Goal: Task Accomplishment & Management: Complete application form

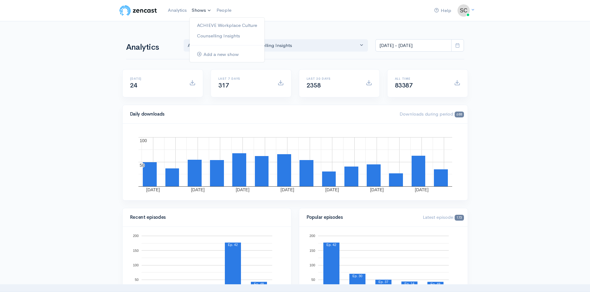
click at [200, 9] on link "Shows" at bounding box center [201, 11] width 25 height 14
click at [208, 37] on link "Counselling Insights" at bounding box center [226, 36] width 75 height 11
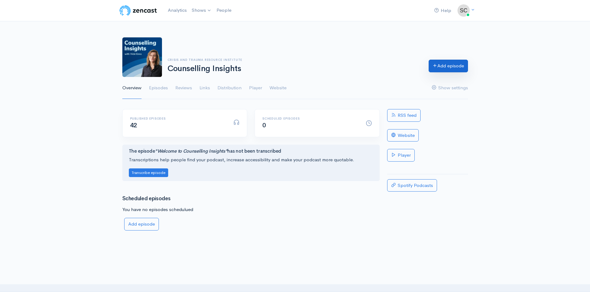
click at [455, 69] on link "Add episode" at bounding box center [447, 66] width 39 height 13
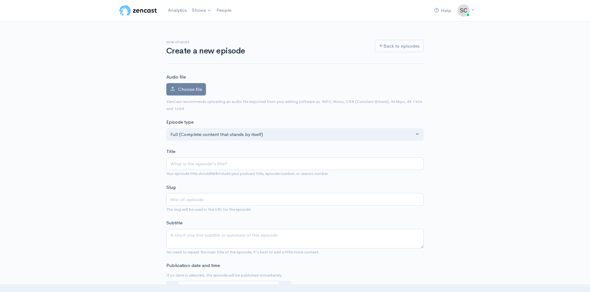
click at [188, 167] on input "Title" at bounding box center [294, 164] width 257 height 13
click at [197, 170] on input "Title" at bounding box center [294, 164] width 257 height 13
paste input "Episode 42: Decolonizing Our Minds and Roles as Helpers"
type input "Episode 42: Decolonizing Our Minds and Roles as Helpers"
type input "episode-42-decolonizing-our-minds-and-roles-as-helpers"
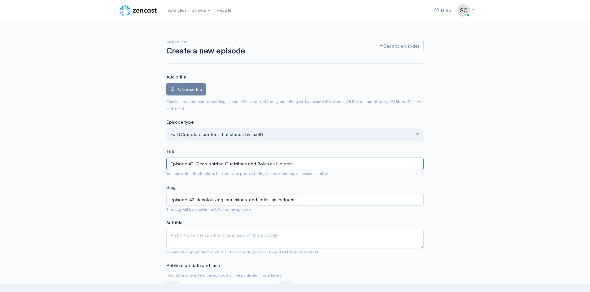
drag, startPoint x: 196, startPoint y: 164, endPoint x: 158, endPoint y: 163, distance: 37.5
type input "Decolonizing Our Minds and Roles as Helpers"
type input "decolonizing-our-minds-and-roles-as-helpers"
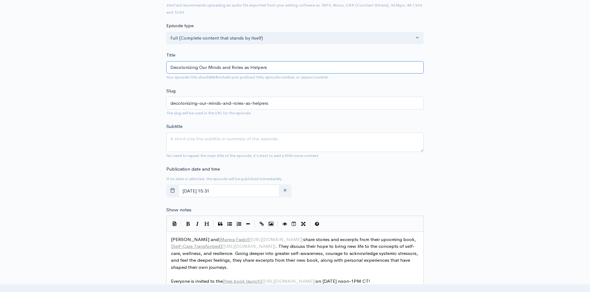
scroll to position [124, 0]
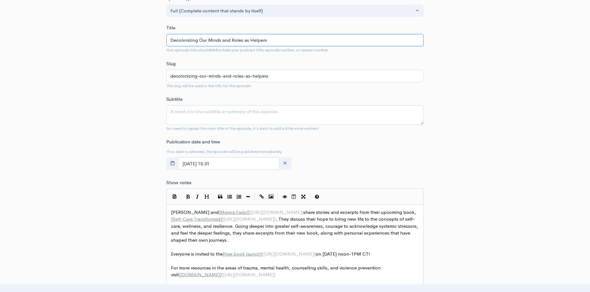
type input "Decolonizing Our Minds and Roles as Helpers"
click at [198, 165] on input "October, 09 2025 15:31" at bounding box center [228, 164] width 101 height 13
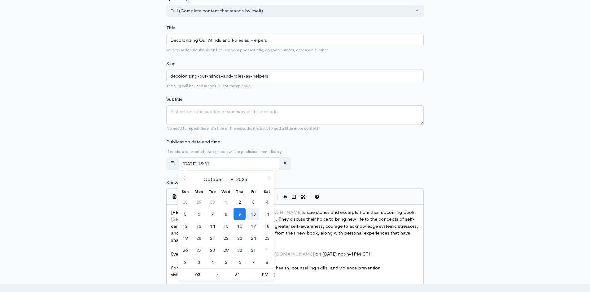
click at [253, 216] on span "10" at bounding box center [253, 214] width 12 height 12
click at [131, 184] on div "New episode Create a new episode Back to episodes Audio file Choose file 0 ZenC…" at bounding box center [295, 205] width 353 height 614
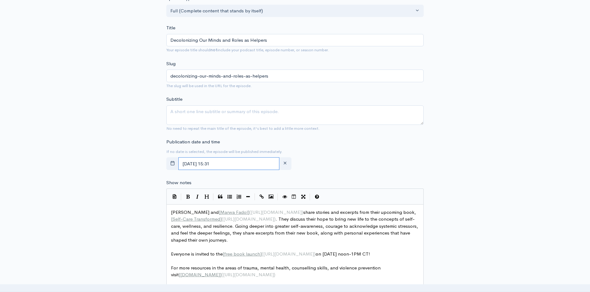
click at [226, 163] on input "October, 10 2025 15:31" at bounding box center [228, 164] width 101 height 13
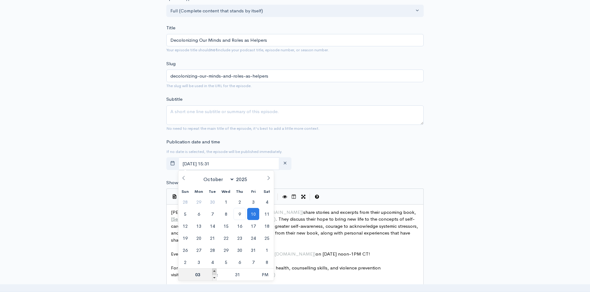
click at [213, 272] on span at bounding box center [214, 272] width 4 height 6
type input "October, 10 2025 16:31"
type input "04"
click at [213, 272] on span at bounding box center [214, 272] width 4 height 6
type input "October, 10 2025 17:31"
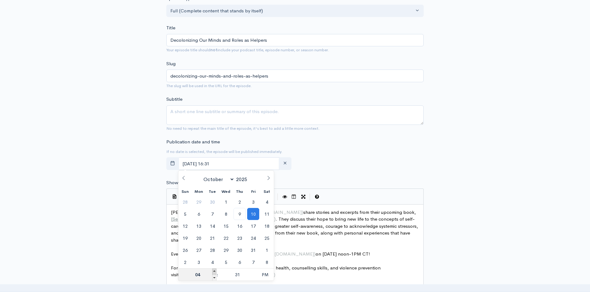
type input "05"
click at [213, 272] on span at bounding box center [214, 272] width 4 height 6
type input "October, 10 2025 18:31"
type input "06"
click at [213, 272] on span at bounding box center [214, 272] width 4 height 6
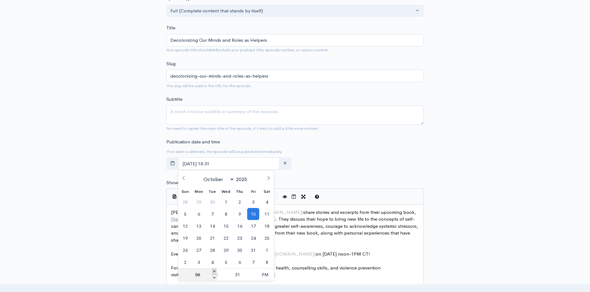
type input "October, 10 2025 19:31"
type input "07"
click at [213, 272] on span at bounding box center [214, 272] width 4 height 6
type input "October, 10 2025 20:31"
type input "08"
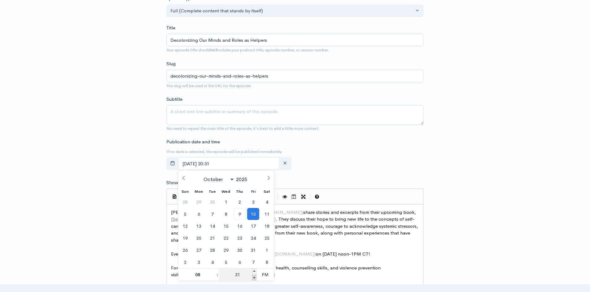
click at [255, 278] on span at bounding box center [254, 278] width 4 height 6
type input "October, 10 2025 20:26"
type input "26"
click at [255, 278] on span at bounding box center [254, 278] width 4 height 6
type input "October, 10 2025 20:21"
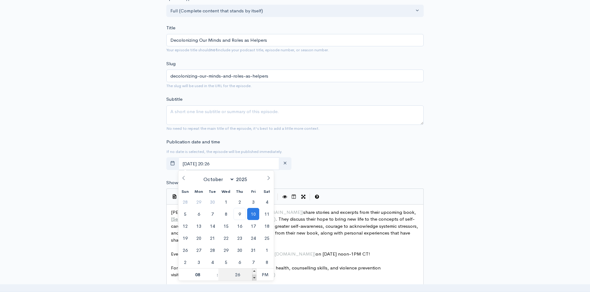
type input "21"
click at [255, 278] on span at bounding box center [254, 278] width 4 height 6
type input "October, 10 2025 20:16"
type input "16"
click at [255, 278] on span at bounding box center [254, 278] width 4 height 6
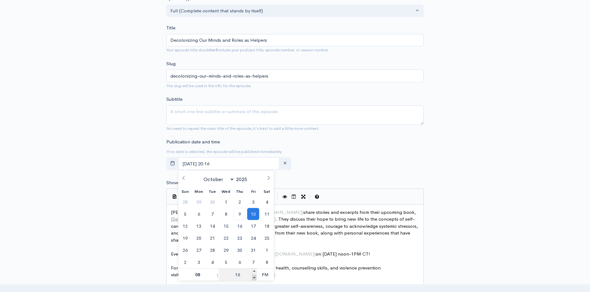
type input "October, 10 2025 20:11"
type input "11"
click at [255, 278] on span at bounding box center [254, 278] width 4 height 6
type input "October, 10 2025 20:06"
type input "06"
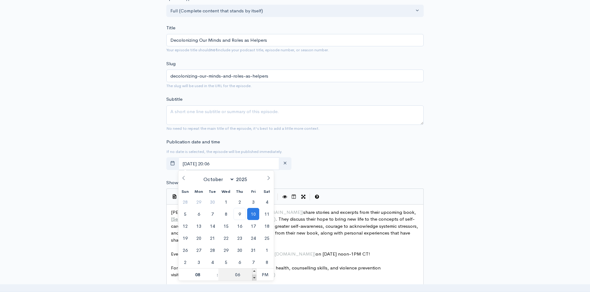
click at [255, 278] on span at bounding box center [254, 278] width 4 height 6
type input "October, 10 2025 20:01"
type input "01"
click at [255, 278] on span at bounding box center [254, 278] width 4 height 6
type input "October, 10 2025 19:56"
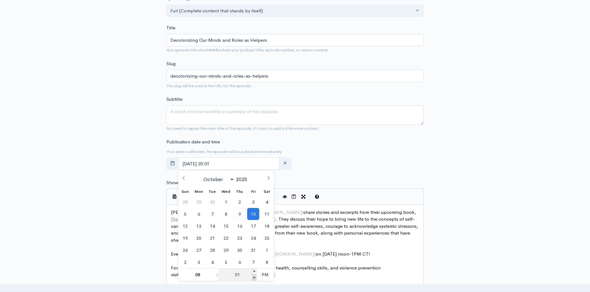
type input "07"
type input "56"
click at [253, 270] on span at bounding box center [254, 272] width 4 height 6
type input "October, 10 2025 20:00"
type input "08"
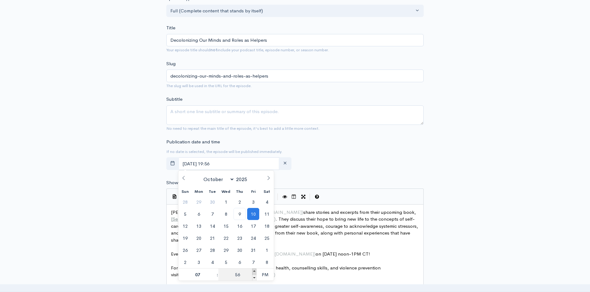
type input "00"
click at [270, 275] on span "PM" at bounding box center [264, 275] width 17 height 12
type input "October, 10 2025 08:00"
click at [99, 173] on div "New episode Create a new episode Back to episodes Audio file Choose file 0 ZenC…" at bounding box center [295, 205] width 590 height 614
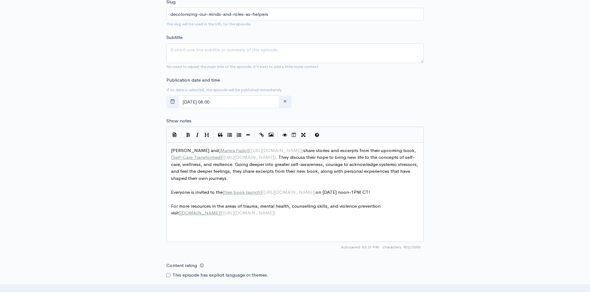
scroll to position [2, 0]
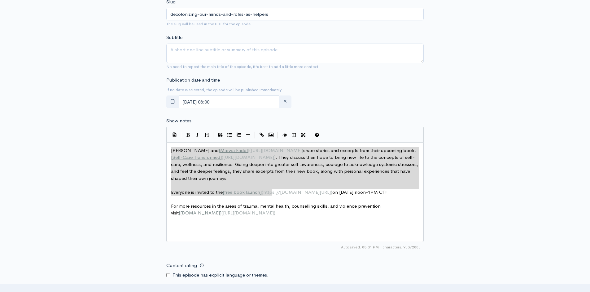
type textarea "Vicki and [Marwa Fadol](https://ctrinstitute.com/trainer/marwa-fadol/) share st…"
drag, startPoint x: 171, startPoint y: 149, endPoint x: 271, endPoint y: 197, distance: 111.2
paste textarea
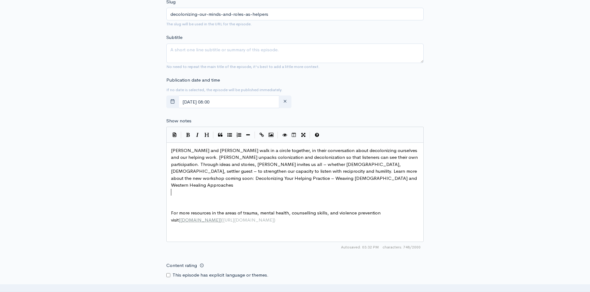
click at [184, 151] on span "Jolene and Vicki walk in a circle together, in their conversation about decolon…" at bounding box center [295, 168] width 248 height 41
type textarea "}"
type textarea "]"
click at [171, 150] on span "Jolene] and Vicki walk in a circle together, in their conversation about decolo…" at bounding box center [295, 168] width 249 height 41
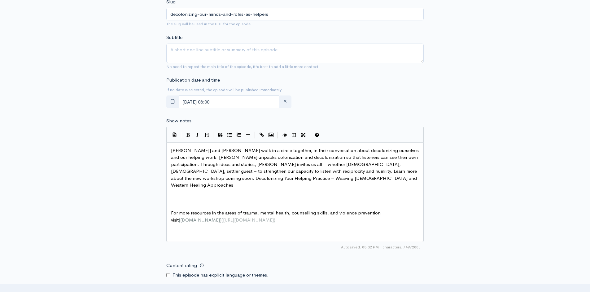
type textarea "["
click at [188, 150] on span "[ Jolene ] and Vicki walk in a circle together, in their conversation about dec…" at bounding box center [295, 168] width 249 height 41
type textarea "()"
click at [212, 151] on span "()" at bounding box center [213, 151] width 3 height 6
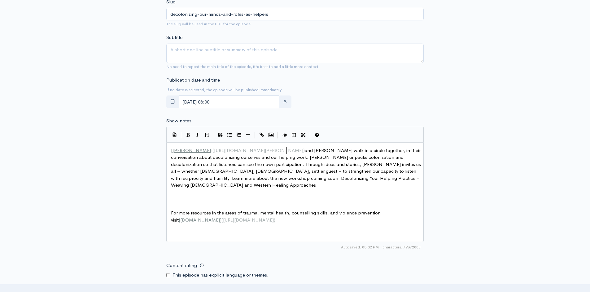
click at [402, 165] on span "[ Jolene ] ( https://ctrinstitute.com/trainer/jolene-heida/ ) and Vicki walk in…" at bounding box center [296, 168] width 251 height 41
type textarea "["
click at [416, 168] on span "settler guest – to strengthen our capacity to listen with reciprocity and humil…" at bounding box center [296, 178] width 250 height 20
type textarea "]"
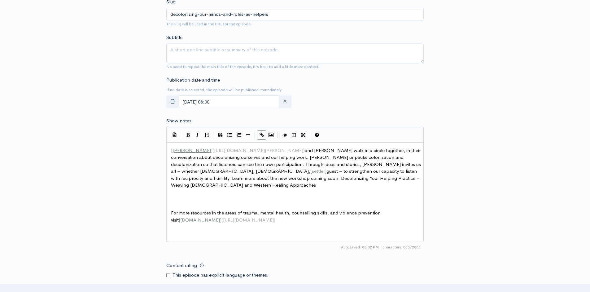
scroll to position [2, 3]
type textarea "]("
click at [188, 173] on span "[ Jolene ] ( https://ctrinstitute.com/trainer/jolene-heida/ ) and Vicki walk in…" at bounding box center [296, 168] width 251 height 41
paste textarea ")"
type textarea ")"
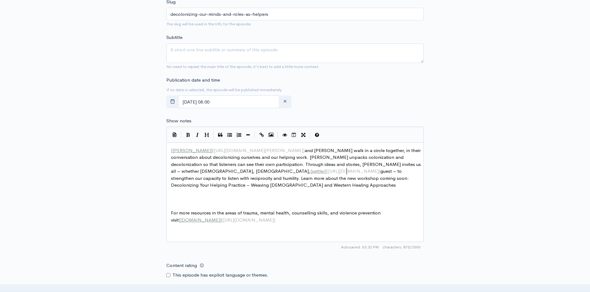
scroll to position [2, 1]
type textarea "(https://journals.library.ualberta.ca/cpi/index.php/cpi/article/view/29452)"
drag, startPoint x: 346, startPoint y: 170, endPoint x: 188, endPoint y: 174, distance: 158.5
click at [199, 173] on span "[ Jolene ] ( https://ctrinstitute.com/trainer/jolene-heida/ ) and Vicki walk in…" at bounding box center [296, 168] width 251 height 41
paste textarea "("
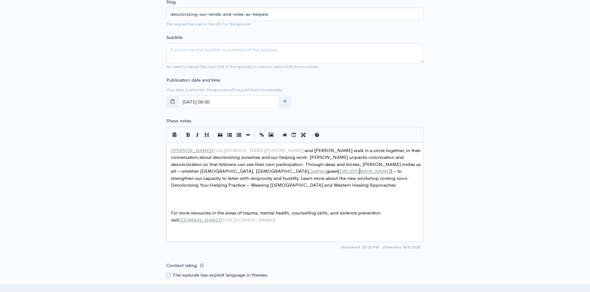
click at [187, 172] on span "[ Jolene ] ( https://ctrinstitute.com/trainer/jolene-heida/ ) and Vicki walk in…" at bounding box center [296, 168] width 251 height 41
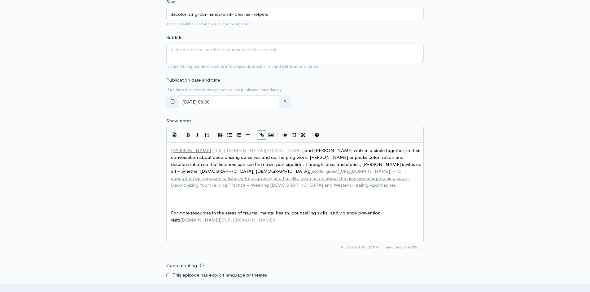
type textarea "]"
type textarea "Decolonizing Your Helping Practice – Weaving Indigenous and Western Healing App…"
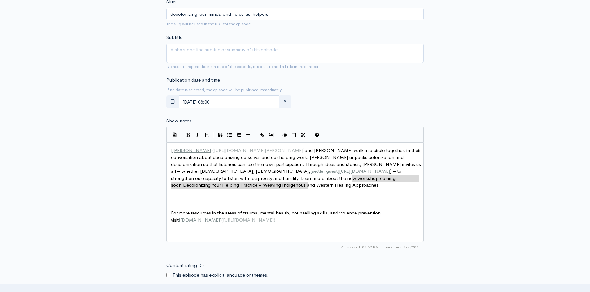
drag, startPoint x: 352, startPoint y: 176, endPoint x: 353, endPoint y: 183, distance: 6.9
click at [352, 177] on span "[ Jolene ] ( https://ctrinstitute.com/trainer/jolene-heida/ ) and Vicki walk in…" at bounding box center [296, 168] width 251 height 41
type textarea "["
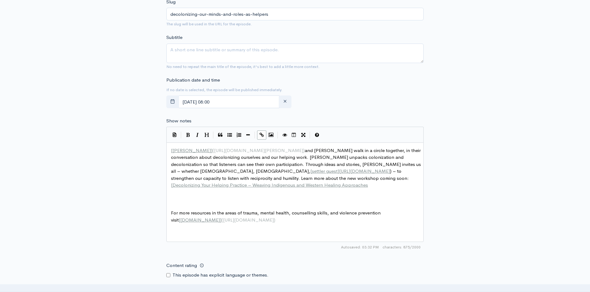
click at [395, 188] on pre "[ Jolene ] ( https://ctrinstitute.com/trainer/jolene-heida/ ) and Vicki walk in…" at bounding box center [297, 168] width 255 height 42
type textarea "]("
click at [343, 188] on pre "[ Jolene ] ( https://ctrinstitute.com/trainer/jolene-heida/ ) and Vicki walk in…" at bounding box center [297, 168] width 255 height 42
type textarea "[Jolene](https://ctrinstitute.com/trainer/jolene-heida/) and Vicki walk in a ci…"
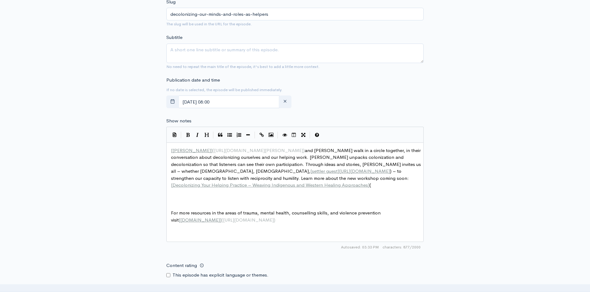
paste textarea
click at [324, 186] on pre "[ Jolene ] ( https://ctrinstitute.com/trainer/jolene-heida/ ) and Vicki walk in…" at bounding box center [297, 168] width 255 height 42
paste textarea ")"
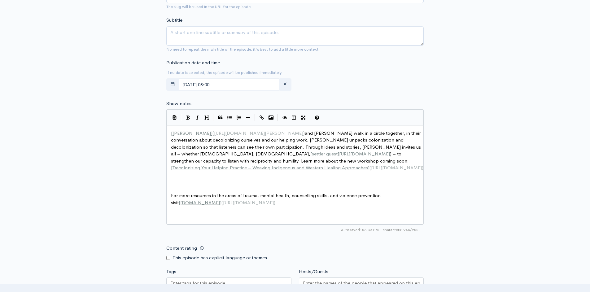
scroll to position [279, 0]
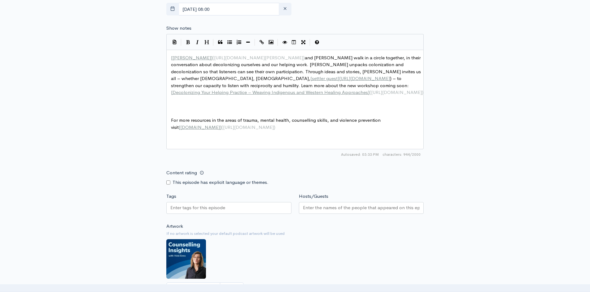
type textarea ")"
click at [191, 208] on input "Tags" at bounding box center [198, 208] width 56 height 7
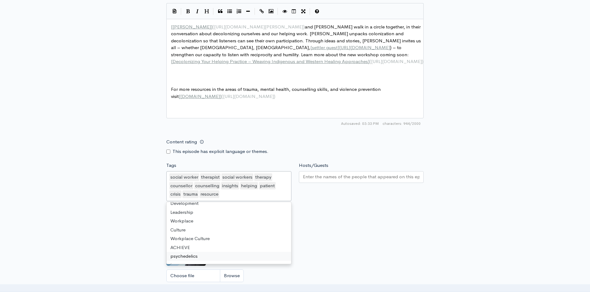
scroll to position [13, 0]
click at [341, 177] on input "Hosts/Guests" at bounding box center [361, 177] width 117 height 7
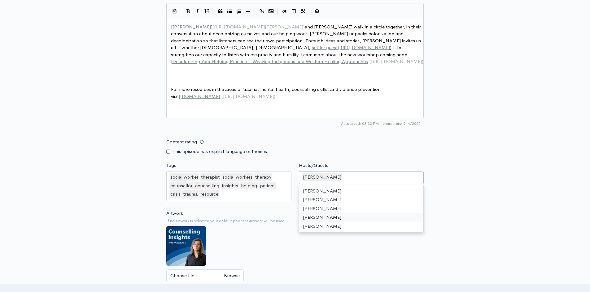
click at [93, 191] on div "New episode Create a new episode Back to episodes Audio file Choose file 0 ZenC…" at bounding box center [295, 28] width 590 height 632
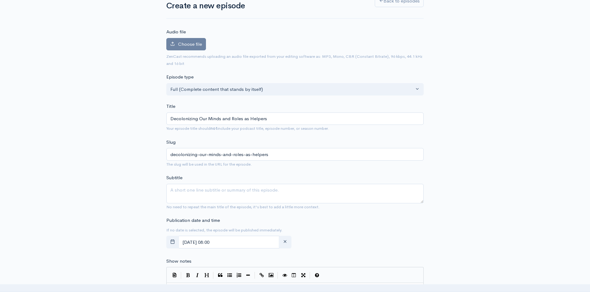
scroll to position [0, 0]
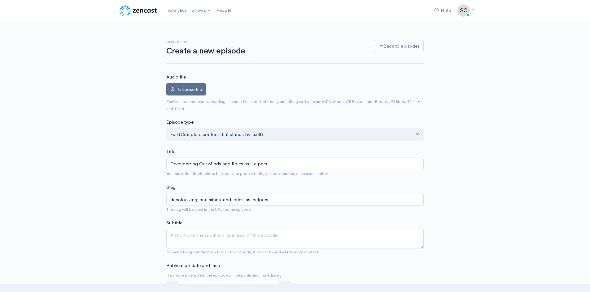
click at [198, 85] on label "Choose file" at bounding box center [186, 89] width 40 height 13
click at [0, 0] on input "Choose file" at bounding box center [0, 0] width 0 height 0
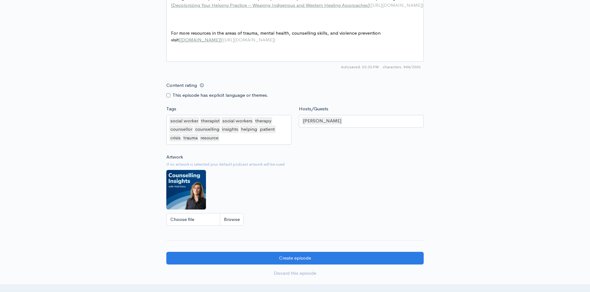
scroll to position [464, 0]
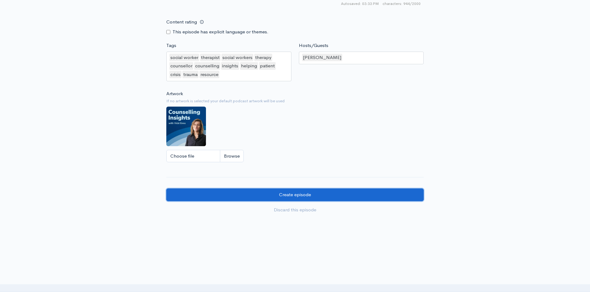
click at [247, 199] on input "Create episode" at bounding box center [294, 195] width 257 height 13
